Goal: Find specific fact: Locate a discrete piece of known information

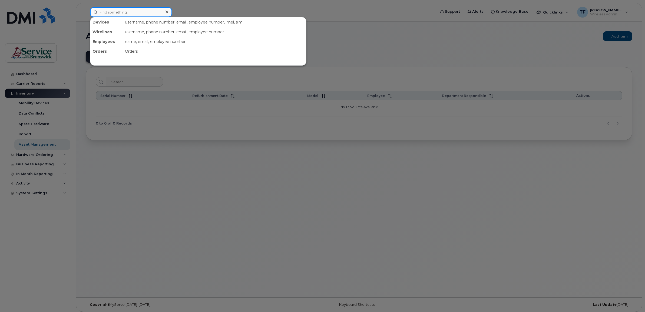
click at [109, 11] on input at bounding box center [131, 12] width 82 height 10
paste input "5067352954"
click at [111, 10] on input "5067352954" at bounding box center [131, 12] width 82 height 10
paste input "-229-6897 cancelled"
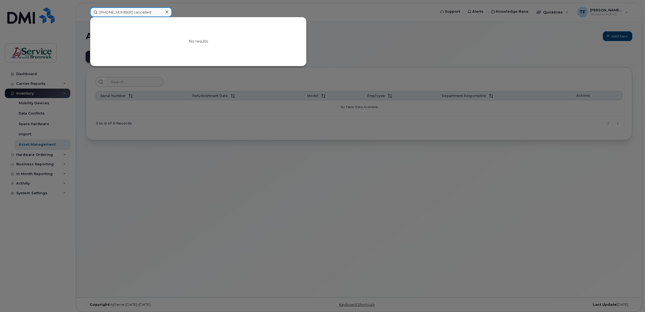
click at [141, 12] on input "[PHONE_NUMBER] cancelled" at bounding box center [131, 12] width 82 height 10
type input "[PHONE_NUMBER]"
click at [281, 167] on div at bounding box center [322, 156] width 645 height 312
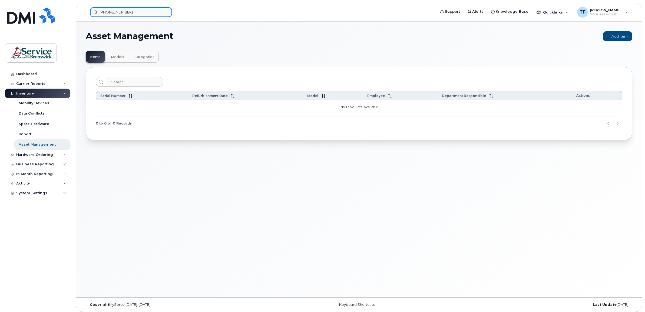
click at [115, 12] on input "[PHONE_NUMBER]" at bounding box center [131, 12] width 82 height 10
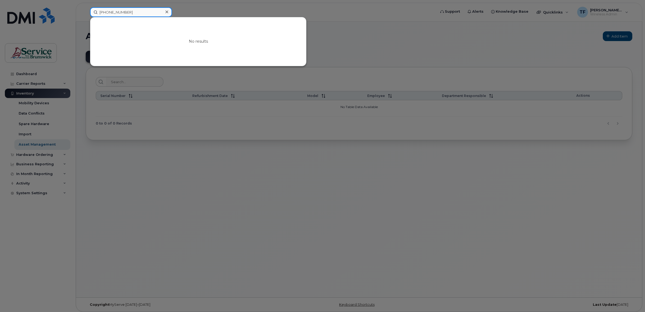
click at [115, 12] on input "[PHONE_NUMBER]" at bounding box center [131, 12] width 82 height 10
drag, startPoint x: 135, startPoint y: 14, endPoint x: 51, endPoint y: -1, distance: 86.1
click at [51, 0] on html "[PHONE_NUMBER] No results Support Alerts Knowledge Base Quicklinks Suspend / Ca…" at bounding box center [322, 157] width 645 height 315
paste input "5062296897"
type input "5062296897"
